Goal: Transaction & Acquisition: Purchase product/service

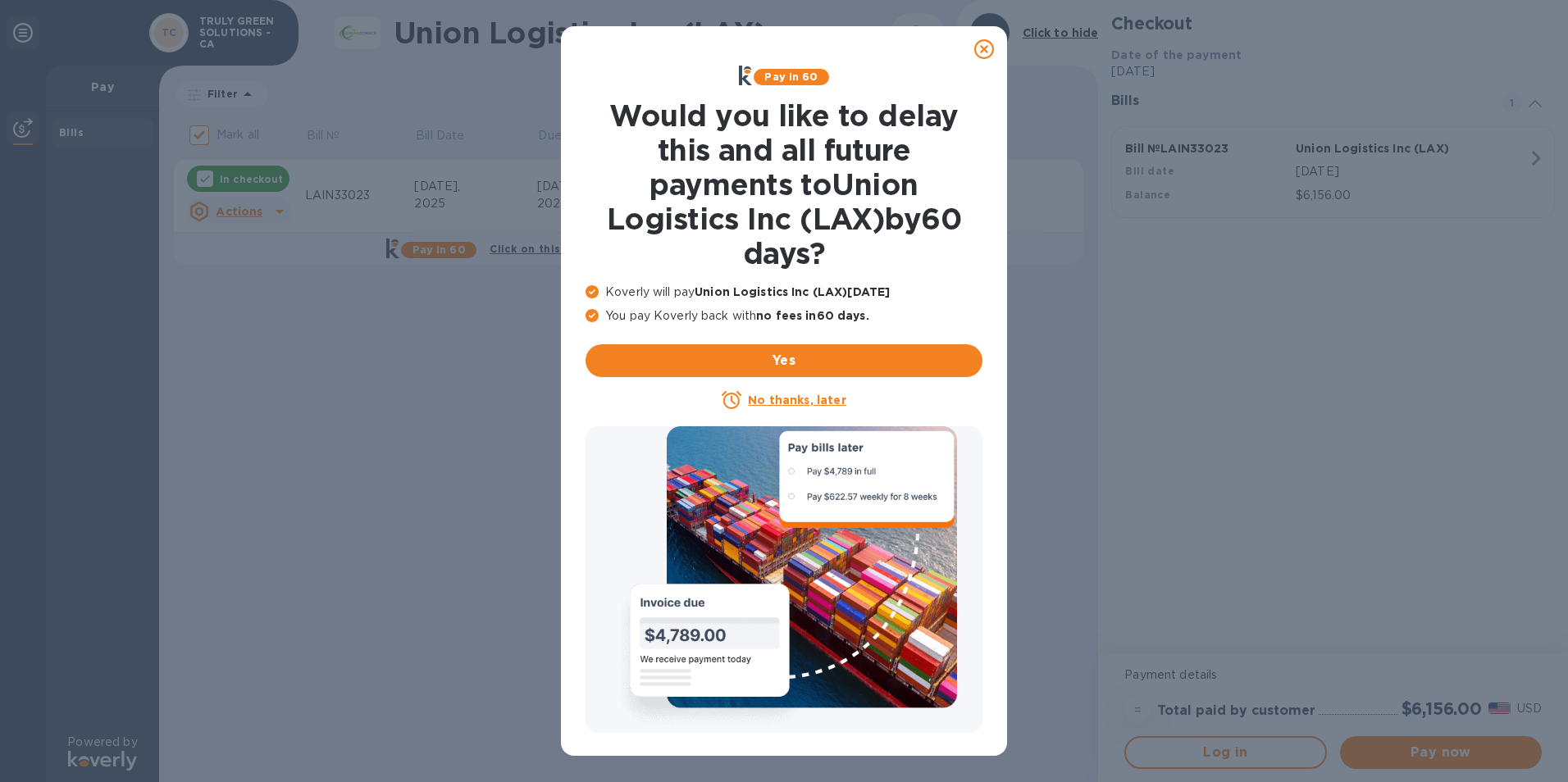
click at [988, 43] on icon at bounding box center [984, 49] width 20 height 20
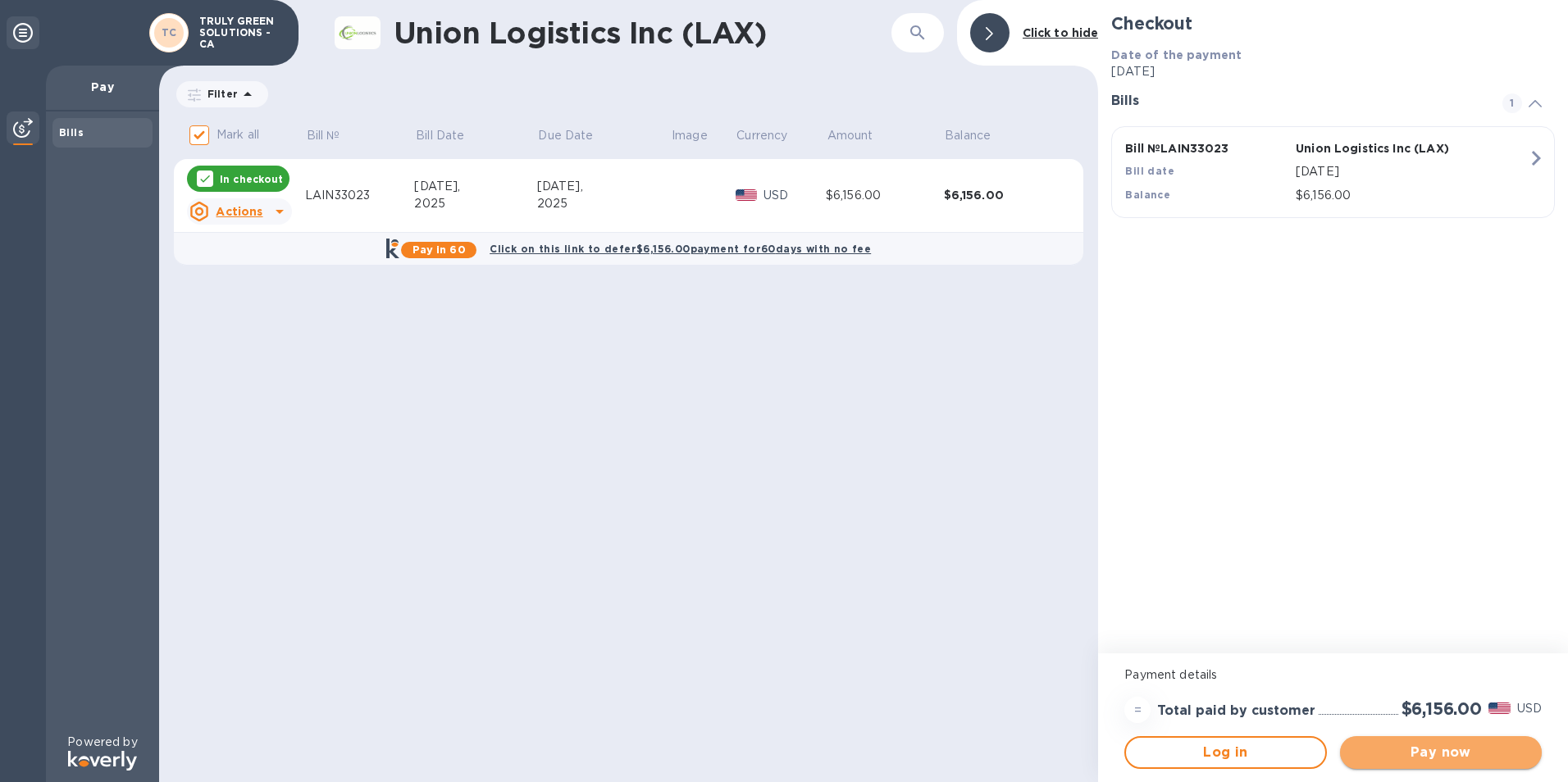
click at [1459, 746] on span "Pay now" at bounding box center [1440, 752] width 175 height 20
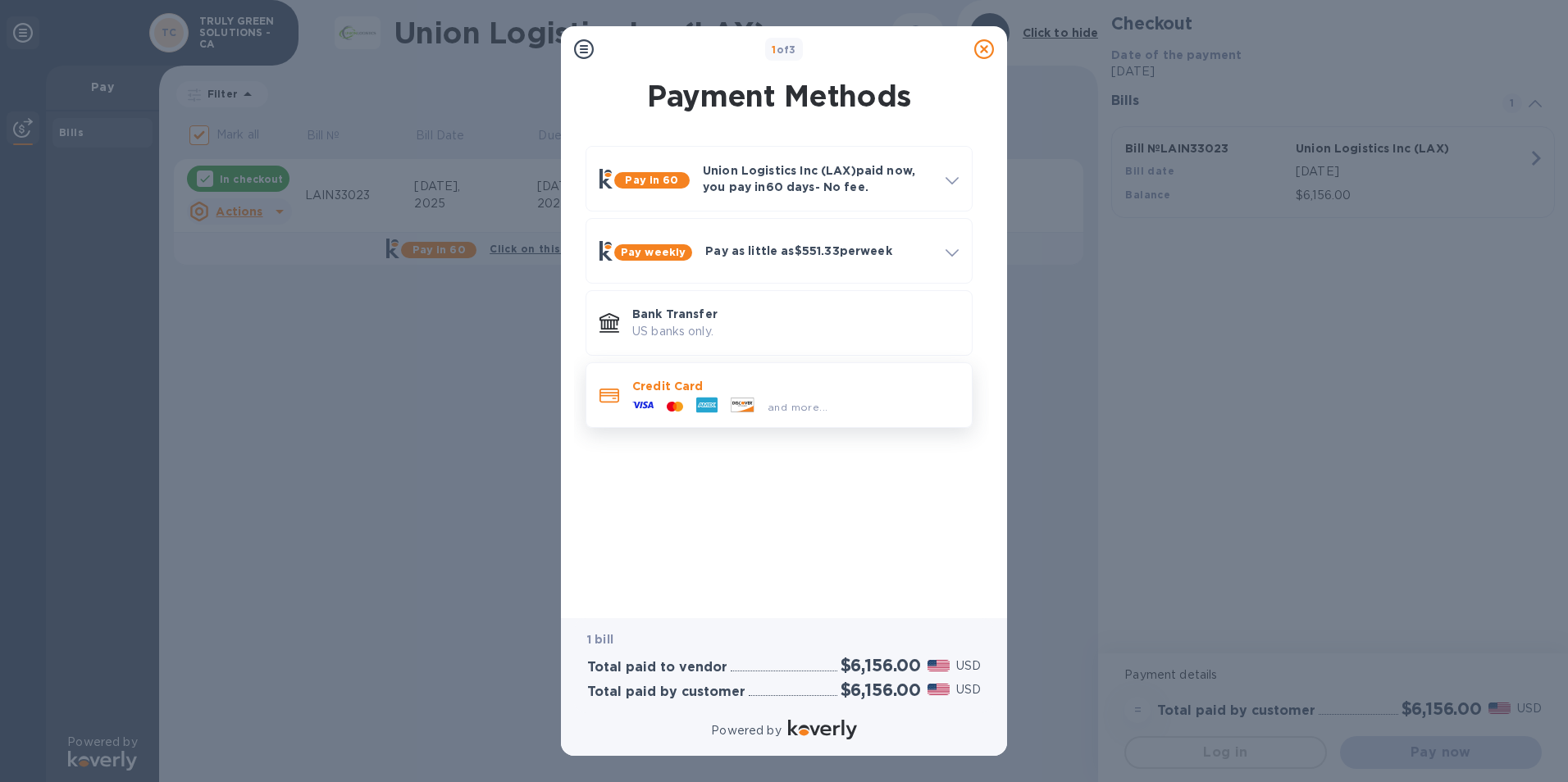
click at [829, 406] on div "and more..." at bounding box center [796, 407] width 73 height 17
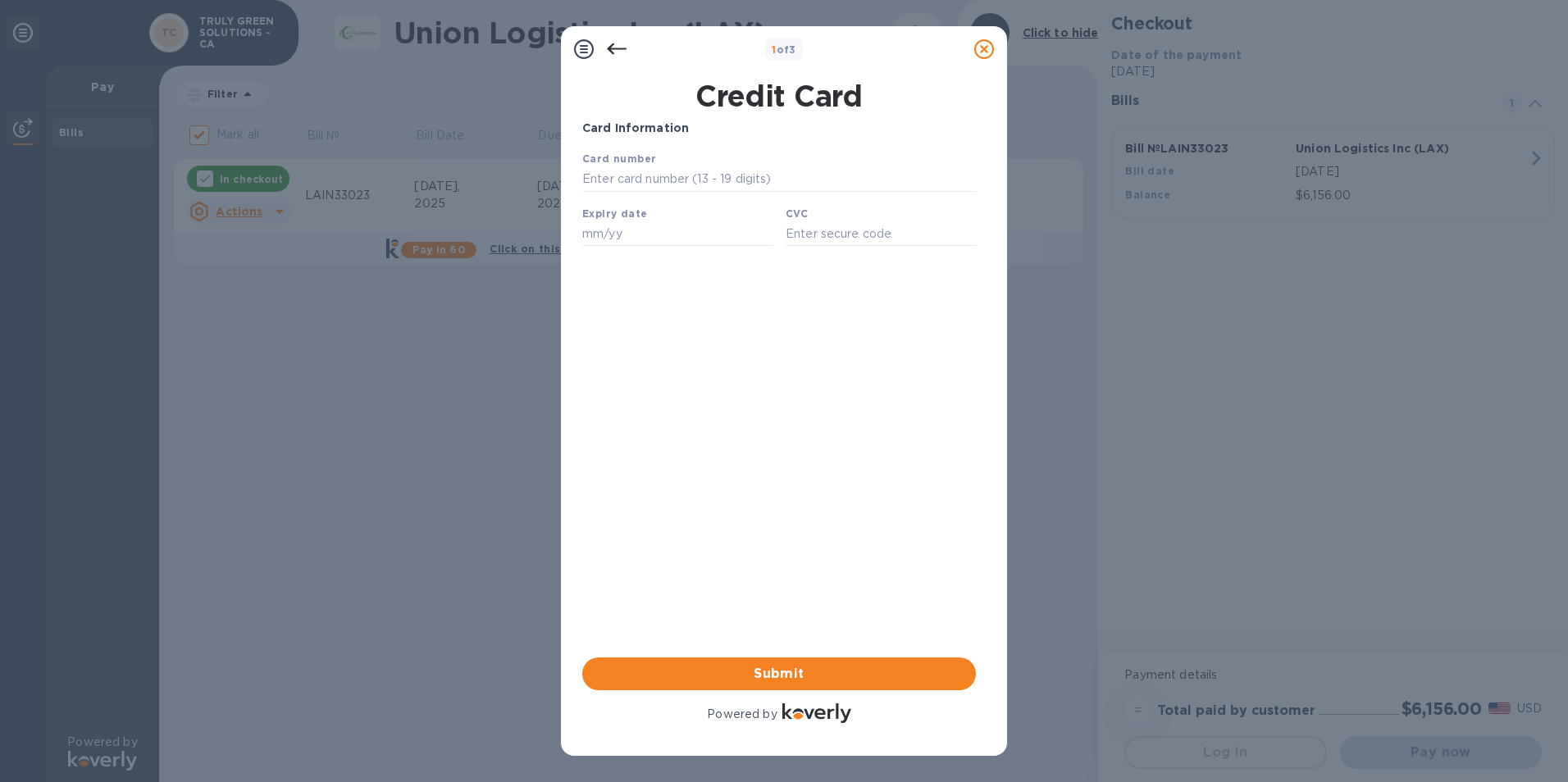
click at [690, 162] on div "Card number" at bounding box center [779, 171] width 407 height 55
click at [699, 182] on input "text" at bounding box center [778, 179] width 394 height 25
type input "[CREDIT_CARD_NUMBER]"
type input "06/30"
type input "4413"
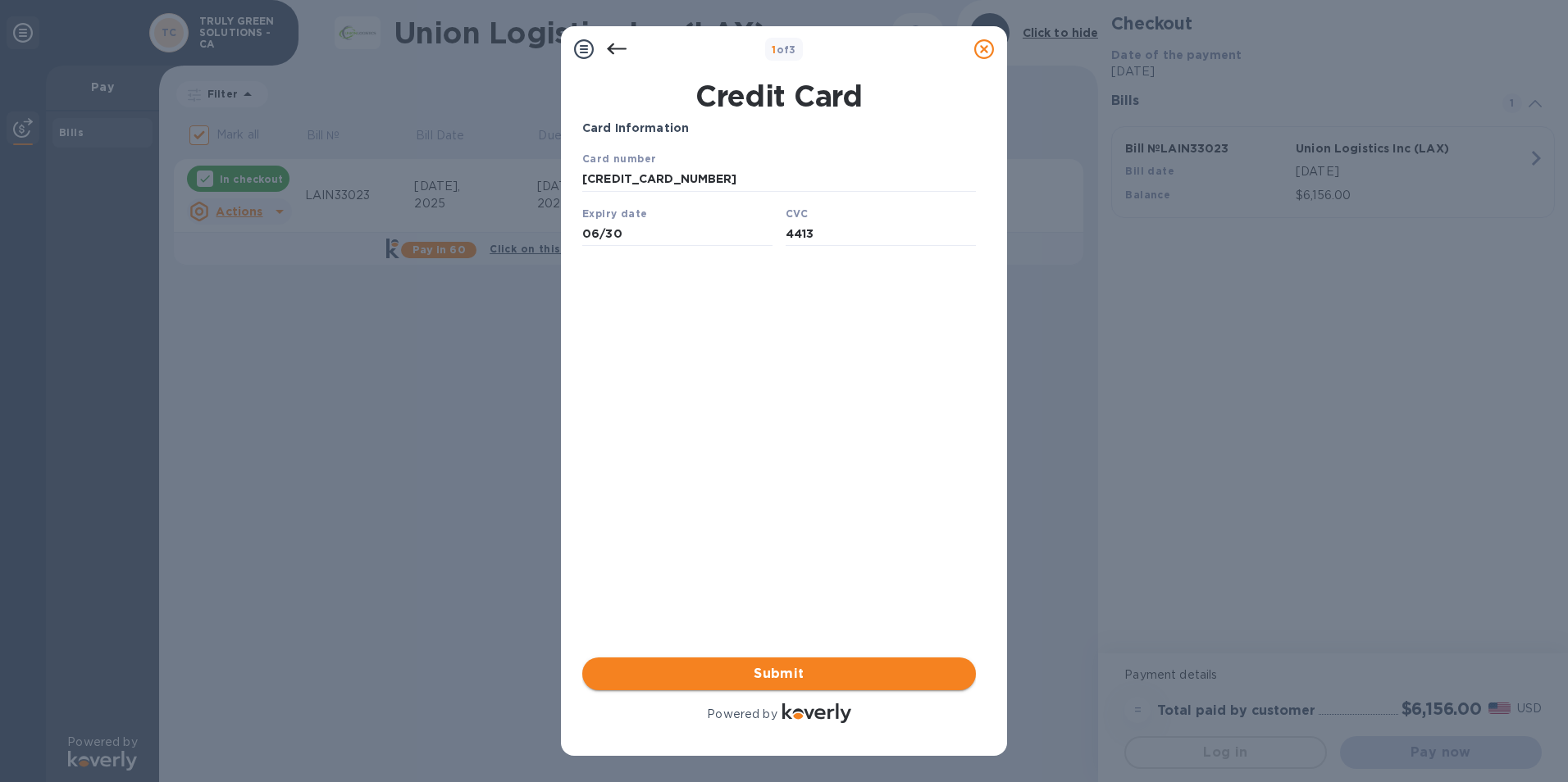
click at [856, 677] on span "Submit" at bounding box center [779, 673] width 367 height 20
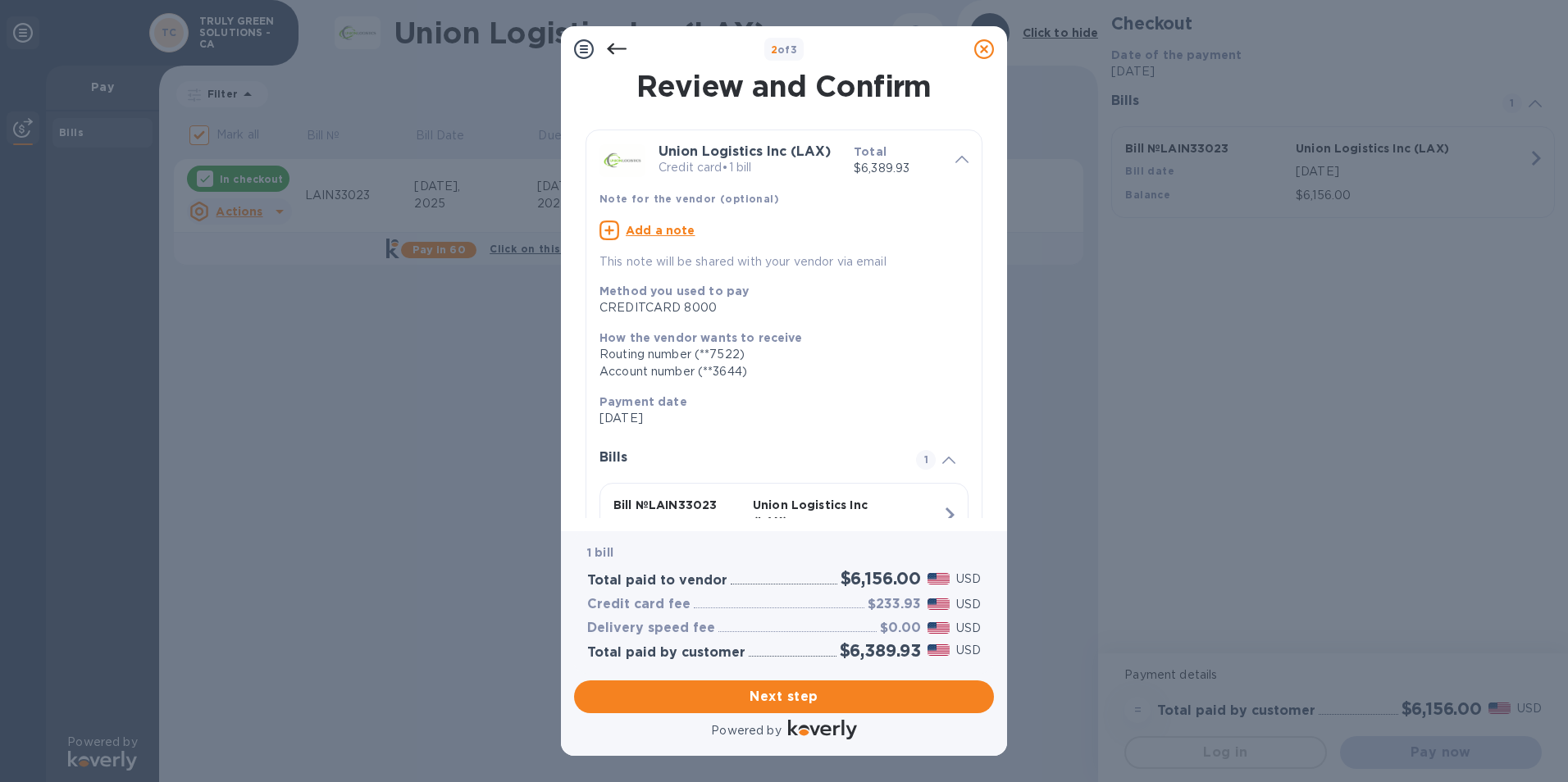
scroll to position [115, 0]
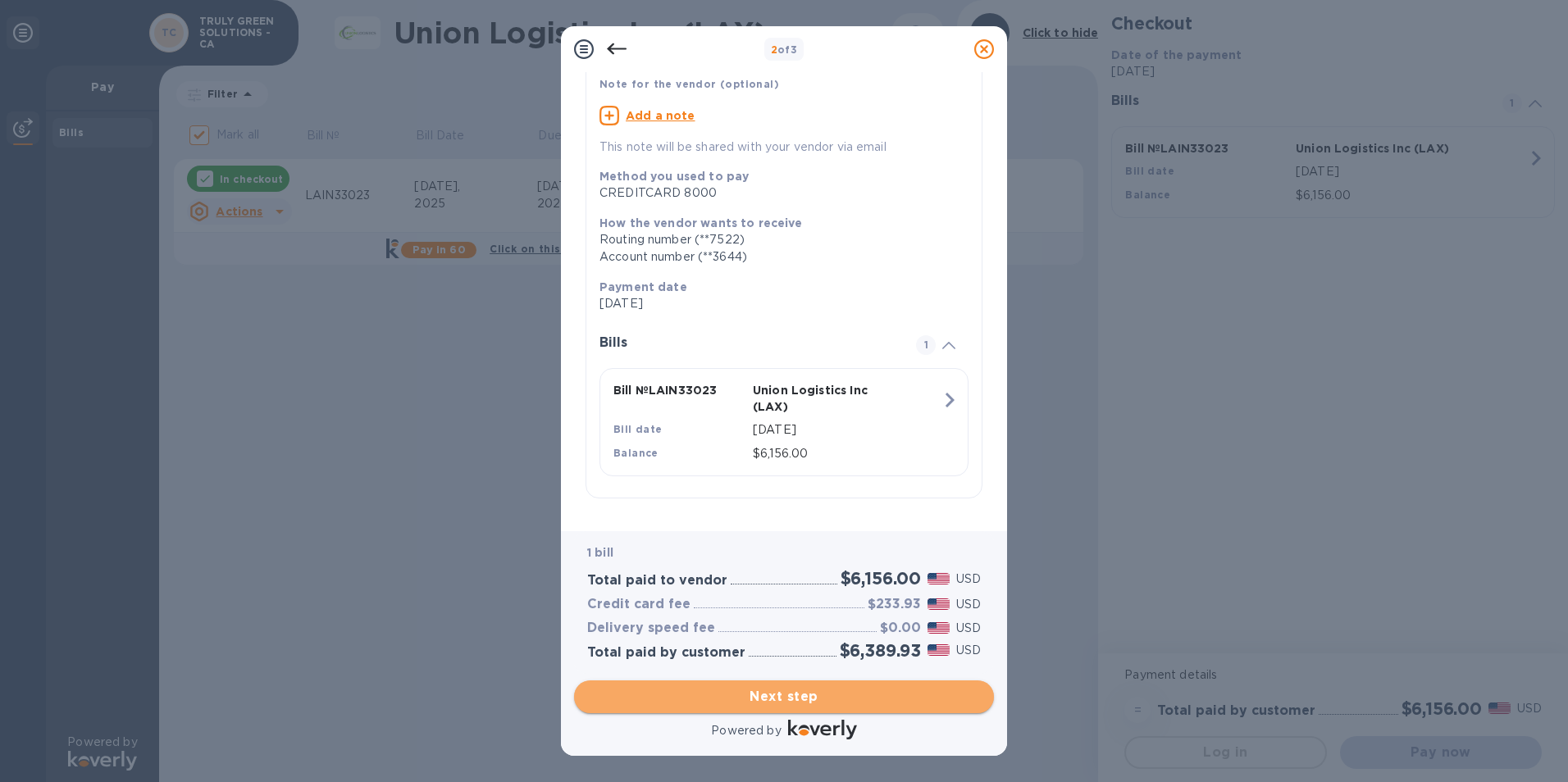
click at [818, 693] on span "Next step" at bounding box center [784, 697] width 394 height 20
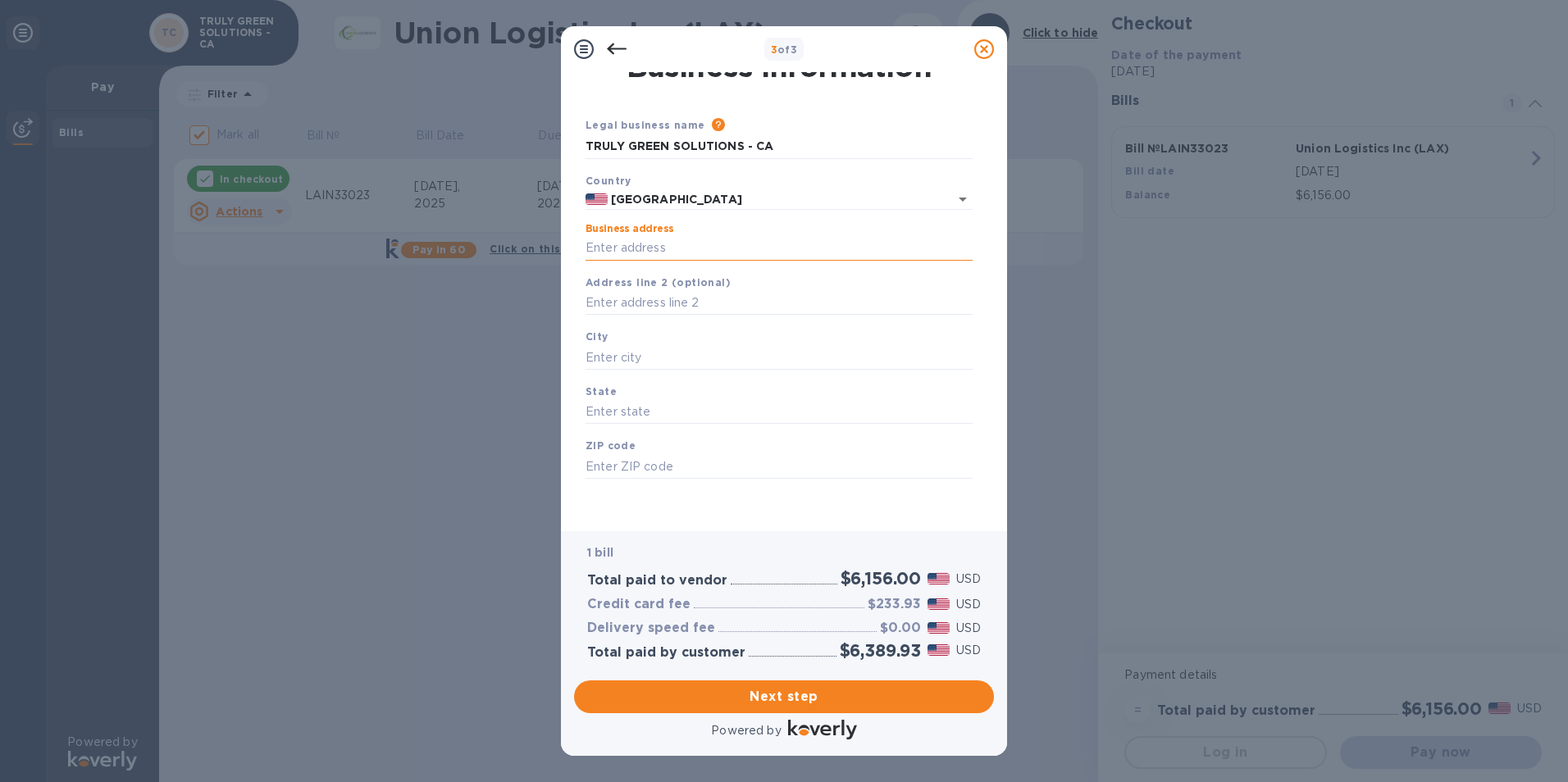
click at [708, 244] on input "Business address" at bounding box center [778, 248] width 387 height 25
type input "[STREET_ADDRESS]"
type input "Chatsworth"
type input "CA"
type input "91311"
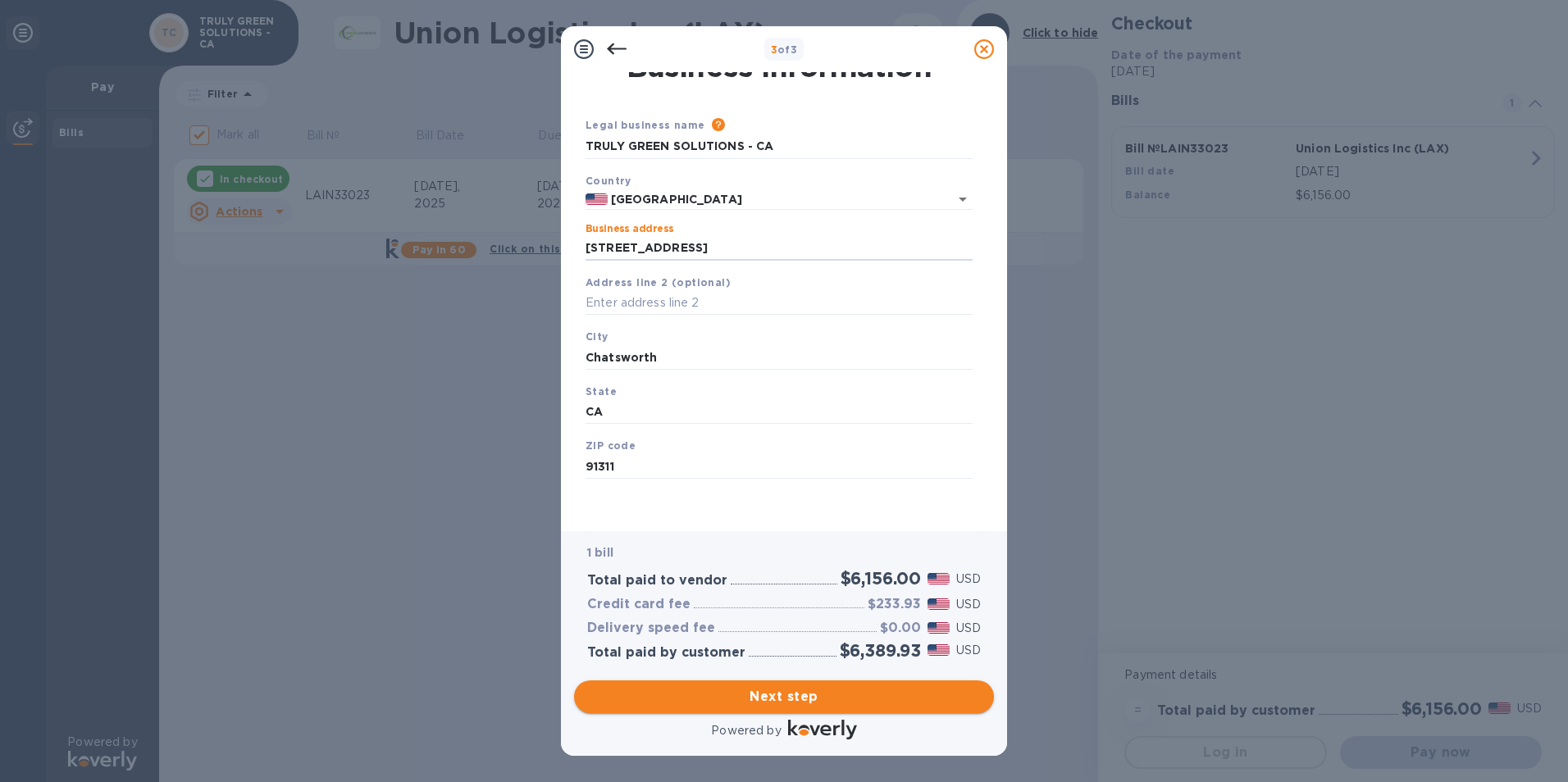
click at [803, 689] on span "Next step" at bounding box center [784, 697] width 394 height 20
click at [684, 347] on input "Chatsworth" at bounding box center [778, 357] width 387 height 25
click at [690, 341] on div "City [GEOGRAPHIC_DATA] is required field" at bounding box center [778, 359] width 400 height 76
drag, startPoint x: 679, startPoint y: 350, endPoint x: 577, endPoint y: 344, distance: 102.2
click at [577, 344] on div "Business Information Legal business name Please provide the legal name that app…" at bounding box center [784, 295] width 420 height 446
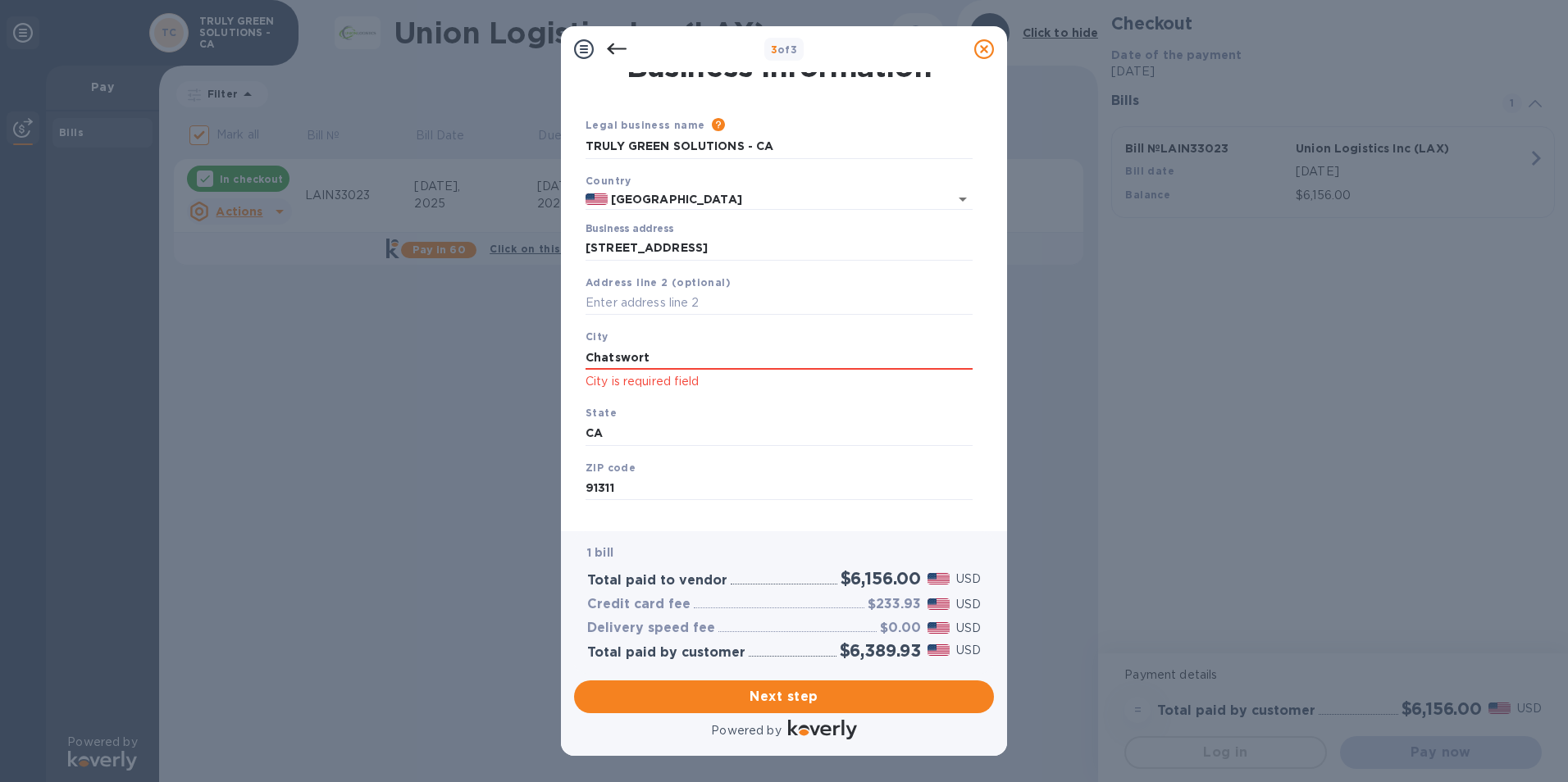
type input "Chatsworth"
click at [708, 404] on div "State [US_STATE]" at bounding box center [778, 425] width 400 height 55
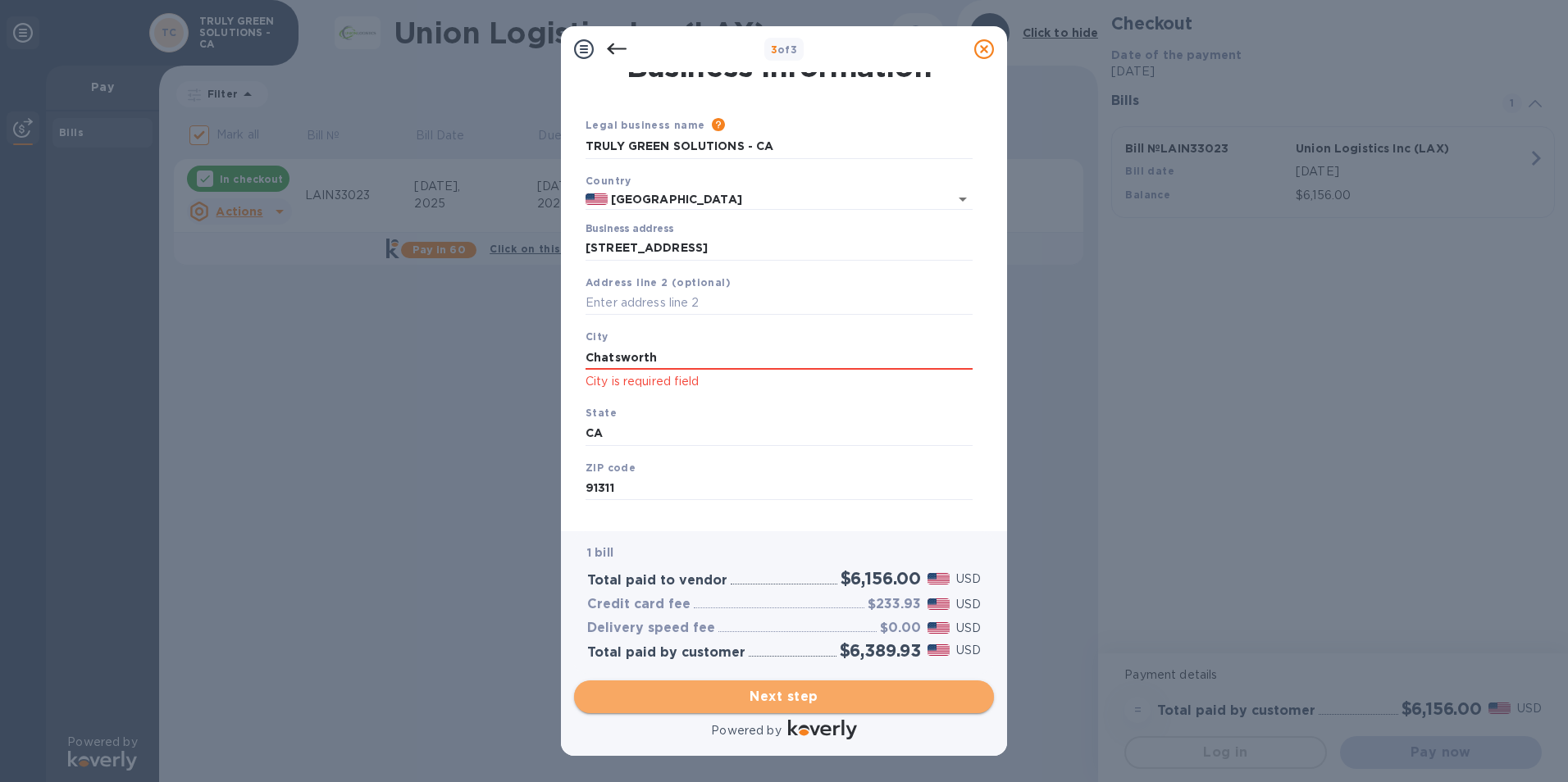
click at [807, 697] on span "Next step" at bounding box center [784, 697] width 394 height 20
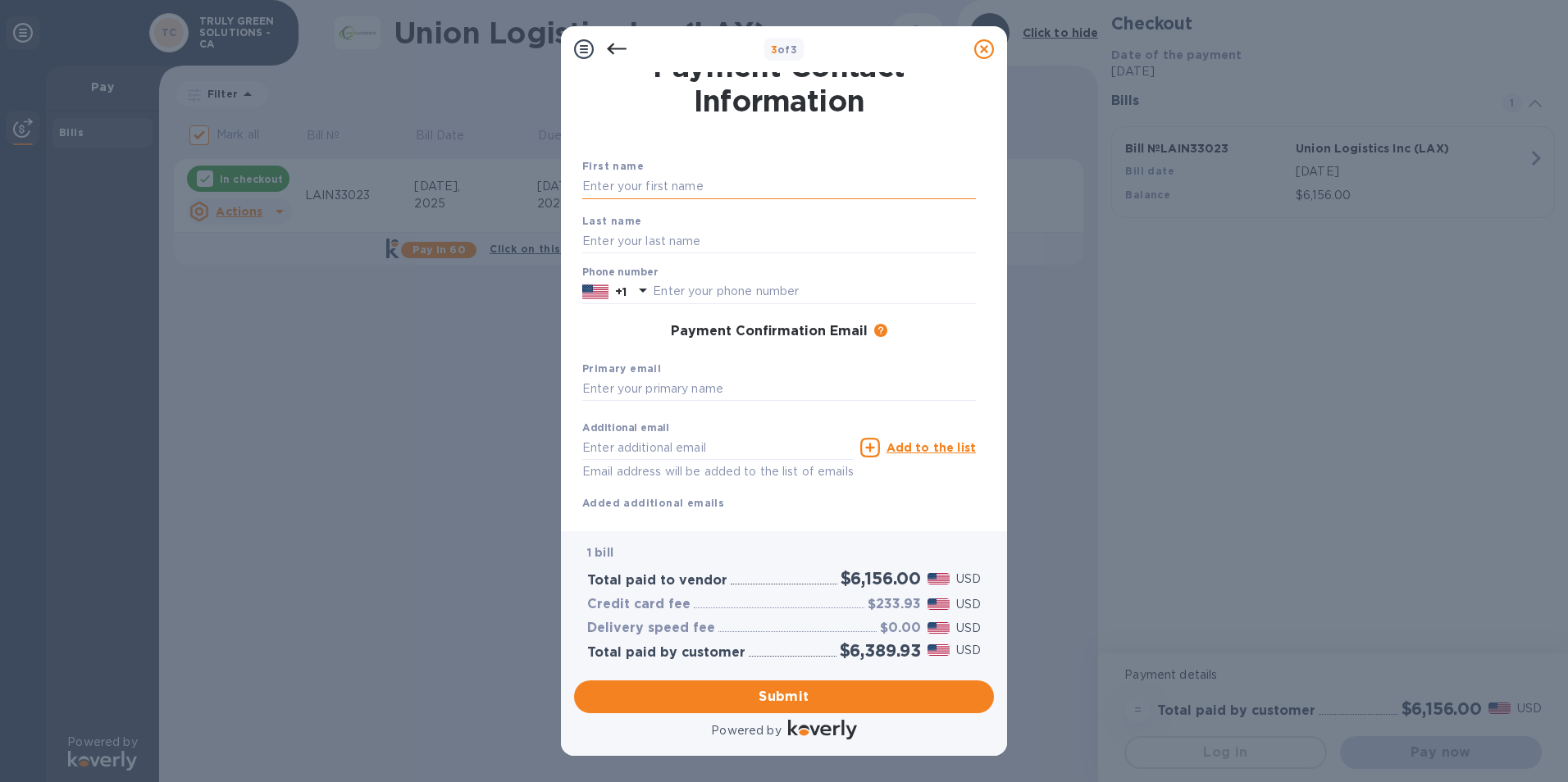
click at [664, 192] on input "text" at bounding box center [778, 186] width 394 height 25
type input "Rubina"
type input "Jadwet"
type input "8182064404"
type input "[EMAIL_ADDRESS][DOMAIN_NAME]"
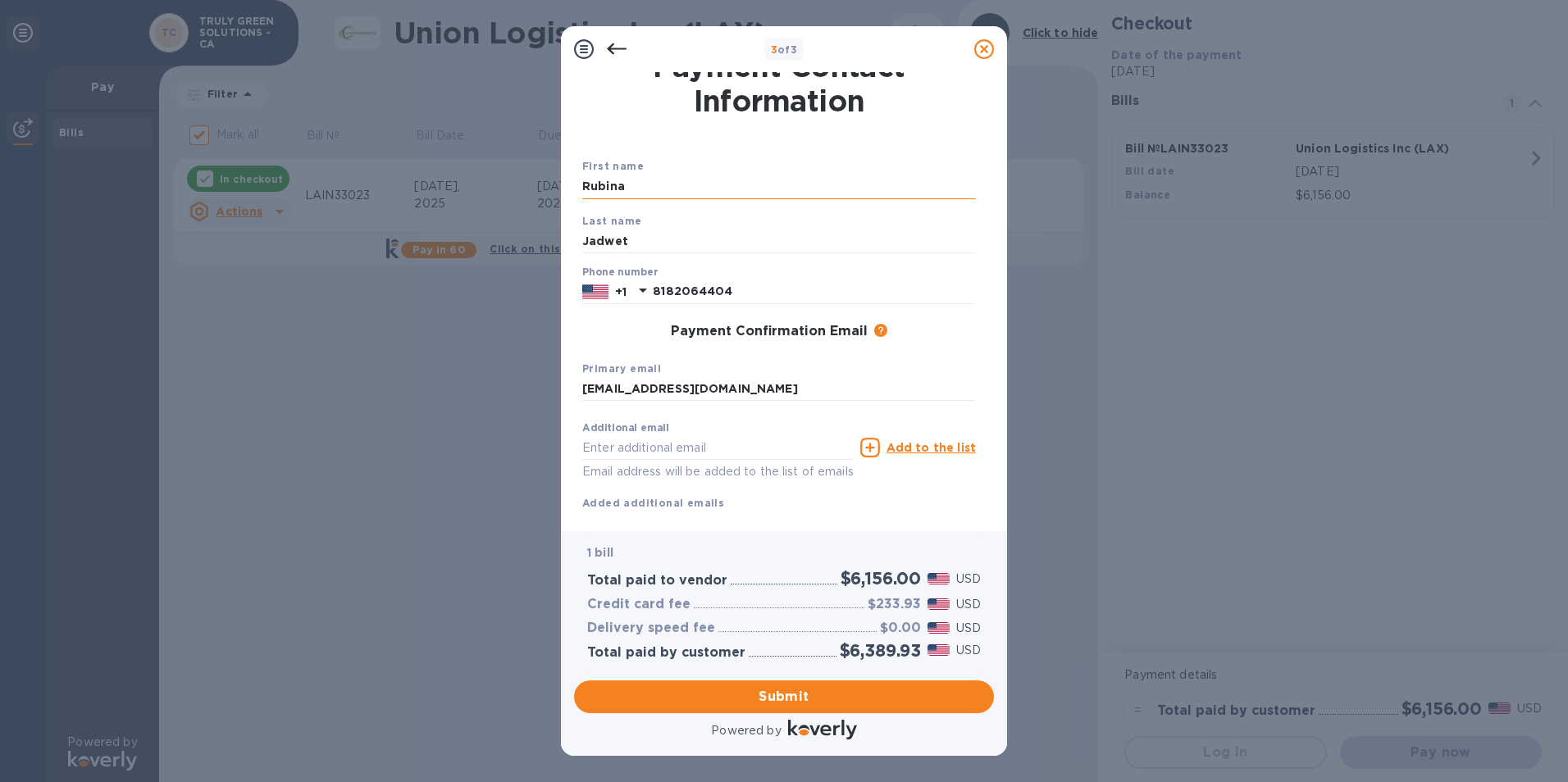
type input "[EMAIL_ADDRESS][DOMAIN_NAME]"
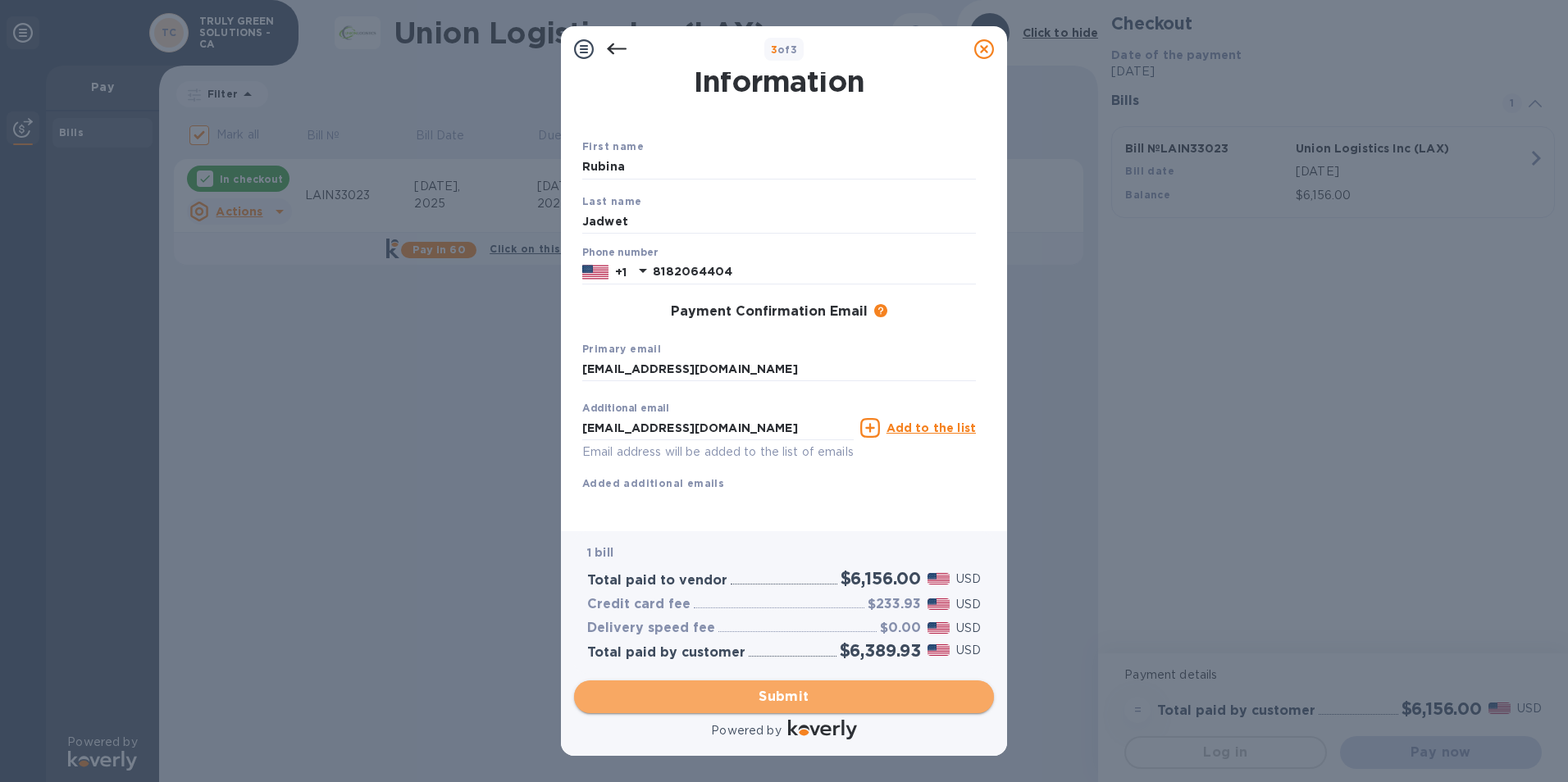
click at [861, 685] on button "Submit" at bounding box center [784, 697] width 420 height 32
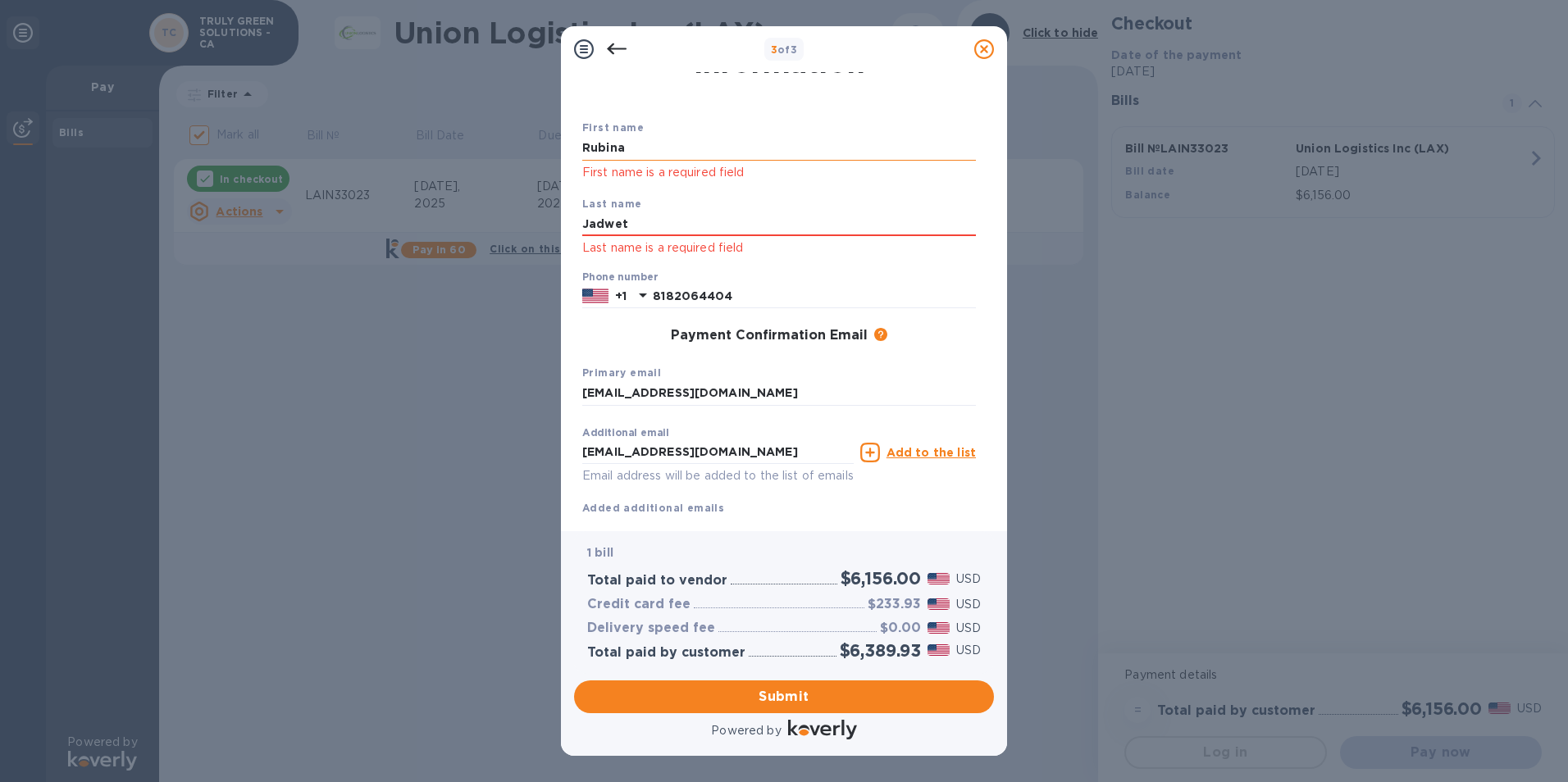
click at [667, 140] on input "Rubina" at bounding box center [778, 148] width 394 height 25
drag, startPoint x: 602, startPoint y: 133, endPoint x: 544, endPoint y: 132, distance: 58.0
click at [555, 132] on div "3 of 3 Payment Contact Information First name [PERSON_NAME] First name is a req…" at bounding box center [784, 391] width 1568 height 782
click p "First name is a required field"
click at [807, 698] on span "Submit" at bounding box center [784, 697] width 394 height 20
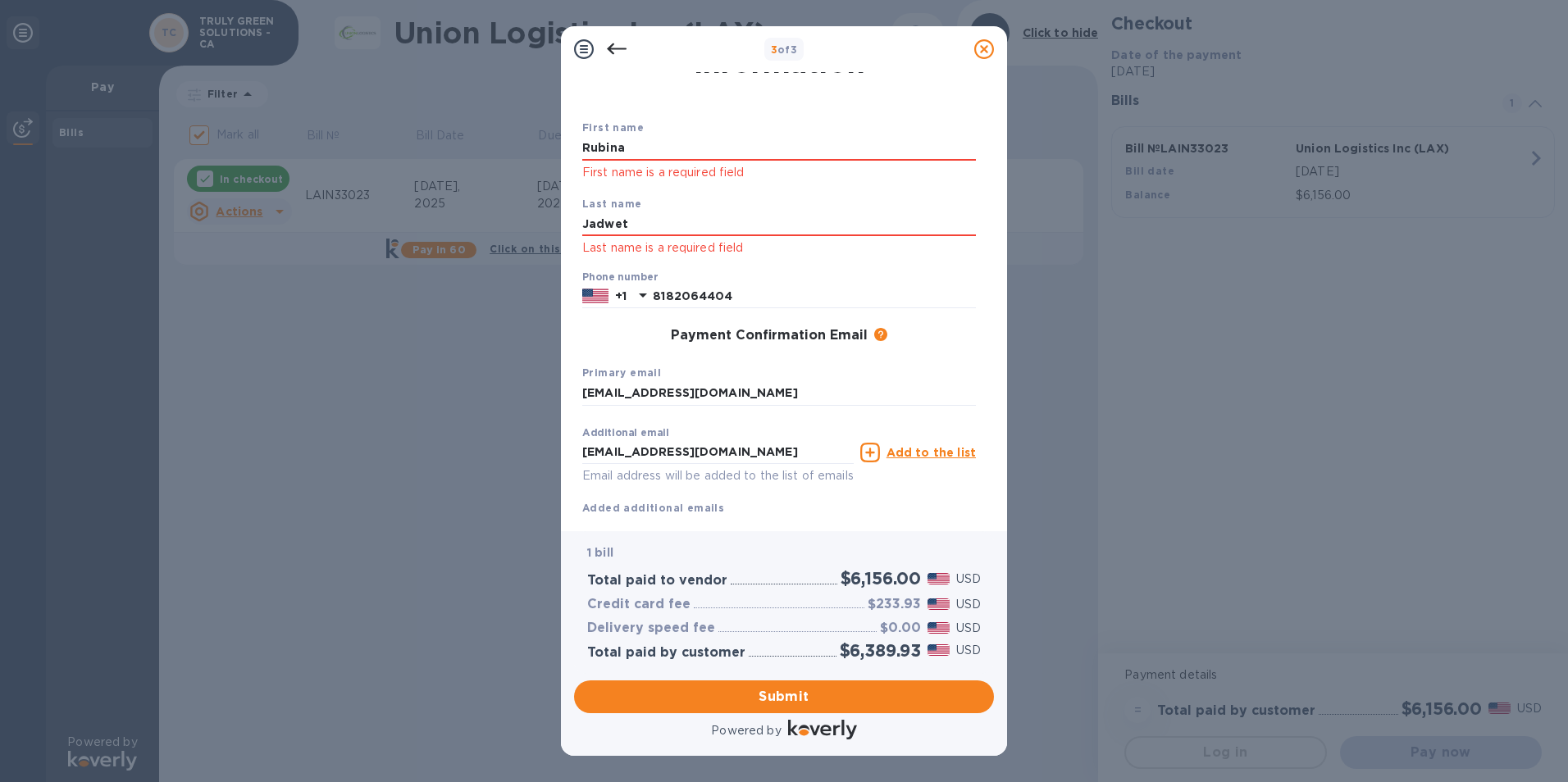
drag, startPoint x: 632, startPoint y: 149, endPoint x: 532, endPoint y: 144, distance: 100.1
click at [532, 144] on div "3 of 3 Payment Contact Information First name [PERSON_NAME] First name is a req…" at bounding box center [784, 391] width 1568 height 782
type input "Rubina"
click at [843, 121] on div "First name [PERSON_NAME] First name is a required field" at bounding box center [779, 150] width 407 height 76
click at [662, 222] on input "Jadwet" at bounding box center [778, 225] width 394 height 25
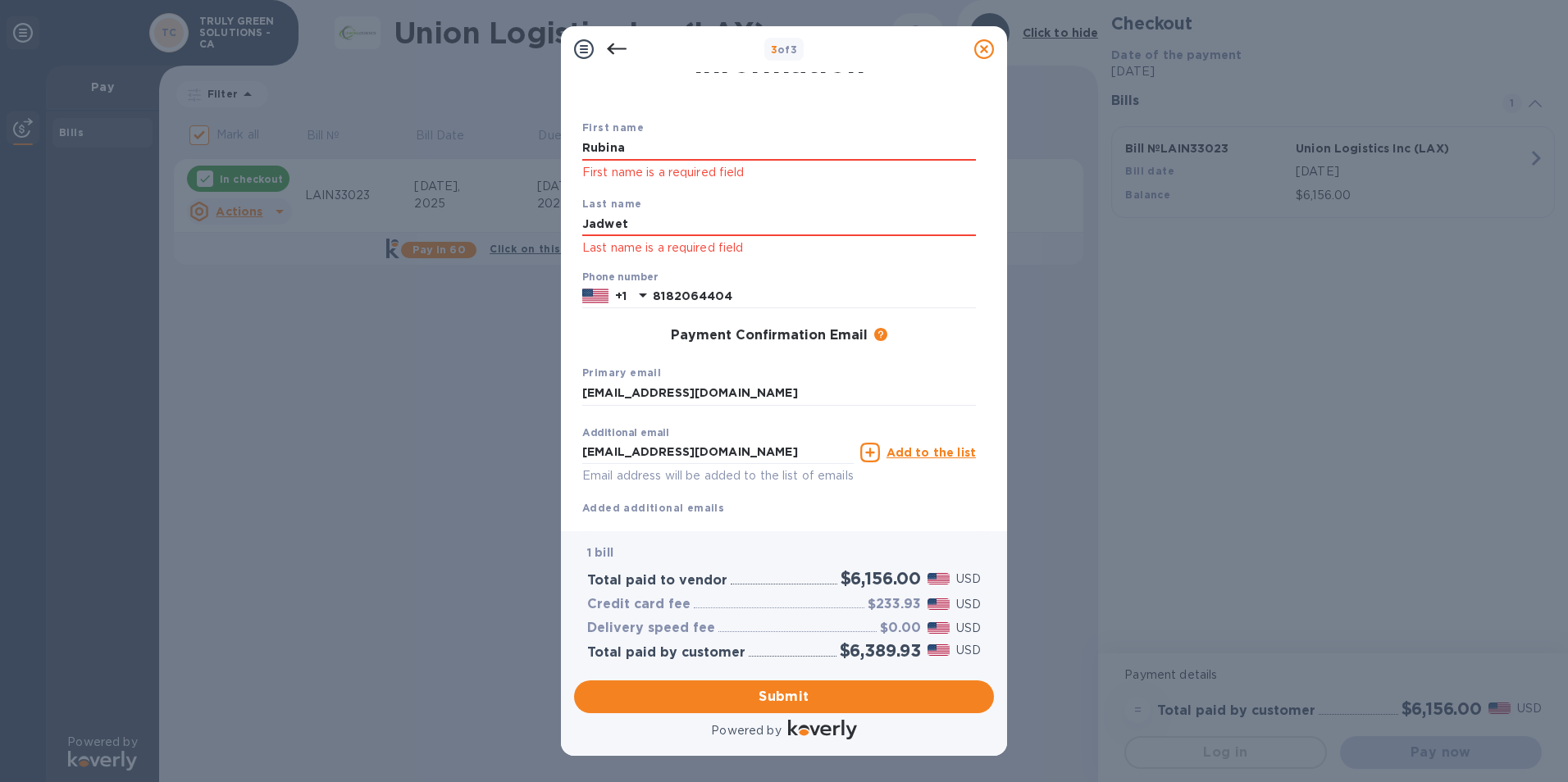
drag, startPoint x: 656, startPoint y: 224, endPoint x: 477, endPoint y: 216, distance: 179.2
click at [512, 222] on div "3 of 3 Payment Contact Information First name [PERSON_NAME] First name is a req…" at bounding box center [784, 391] width 1568 height 782
type input "Jadwet"
click at [571, 339] on div "Payment Contact Information First name [PERSON_NAME] First name is a required f…" at bounding box center [784, 301] width 446 height 459
click at [818, 699] on span "Submit" at bounding box center [784, 697] width 394 height 20
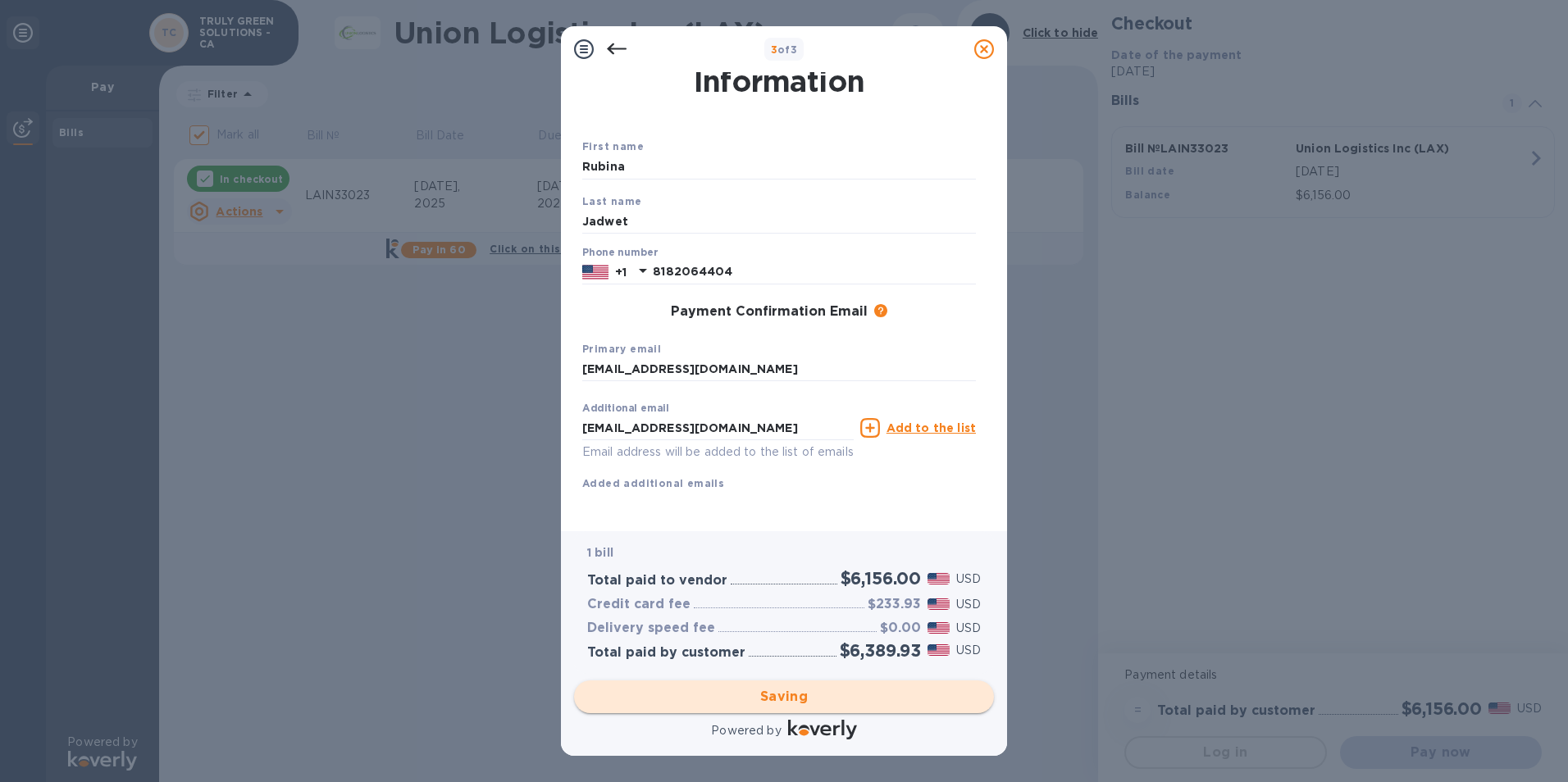
click at [818, 699] on div "Saving" at bounding box center [784, 697] width 433 height 46
checkbox input "false"
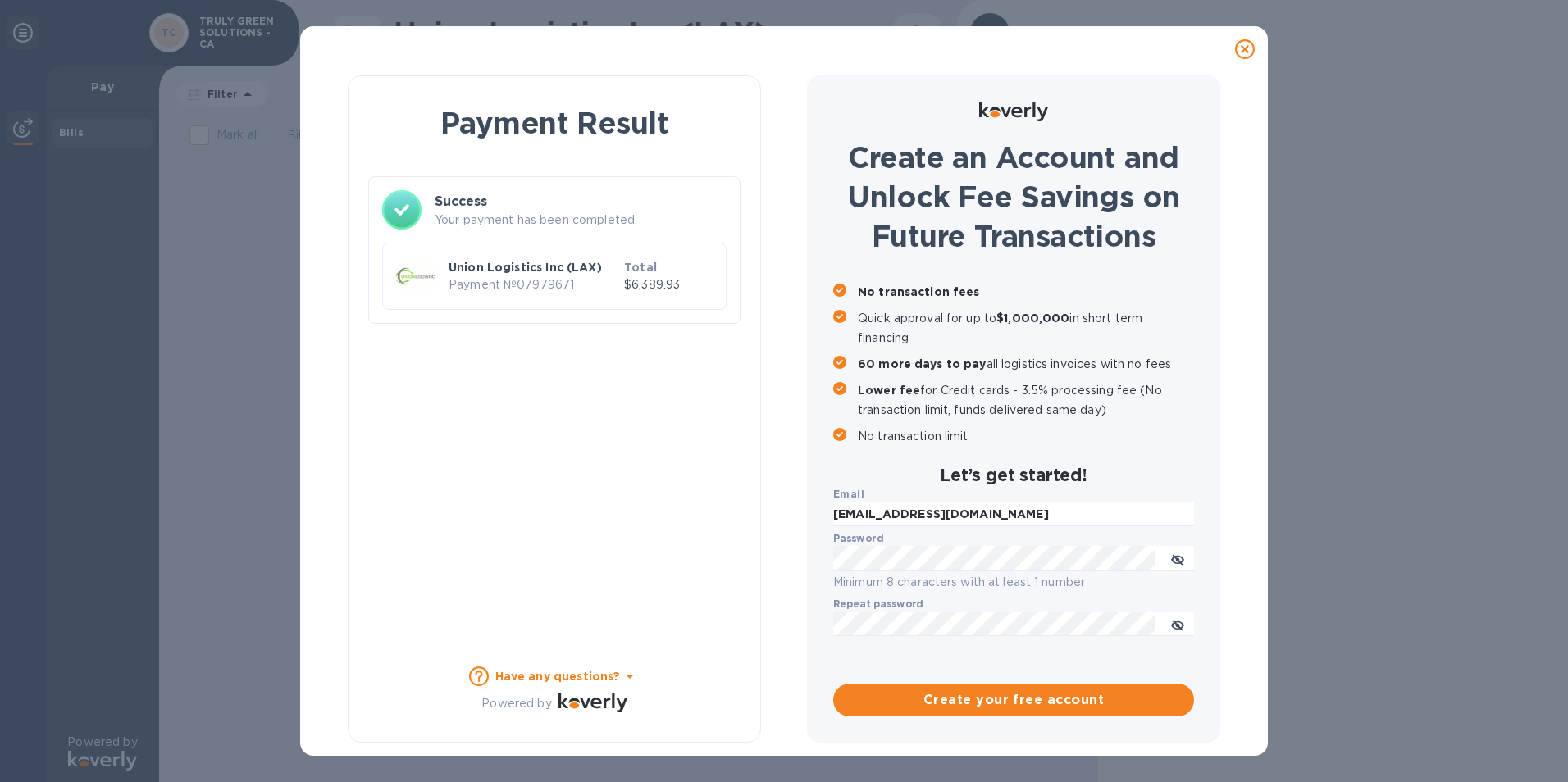
click at [518, 207] on h3 "Success" at bounding box center [581, 202] width 292 height 20
